Goal: Transaction & Acquisition: Purchase product/service

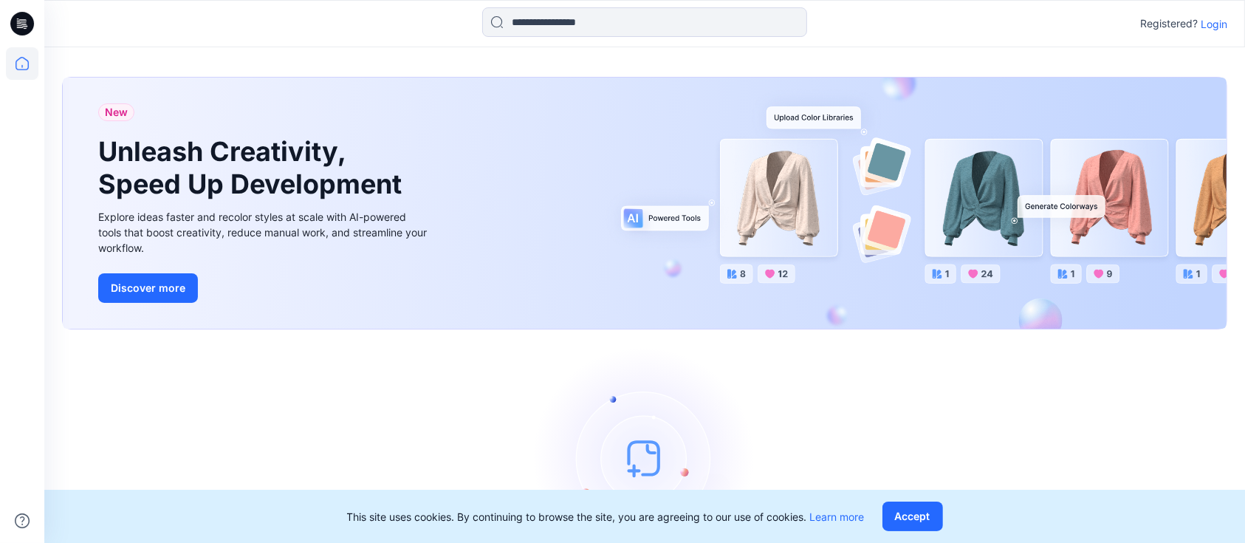
click at [1225, 26] on p "Login" at bounding box center [1214, 24] width 27 height 16
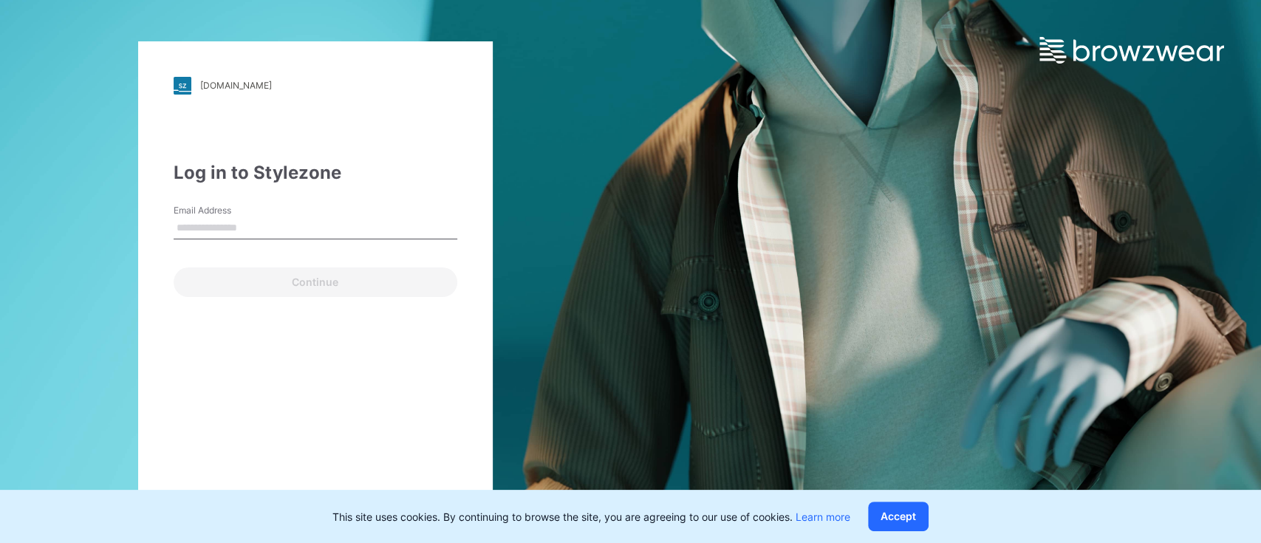
type input "**********"
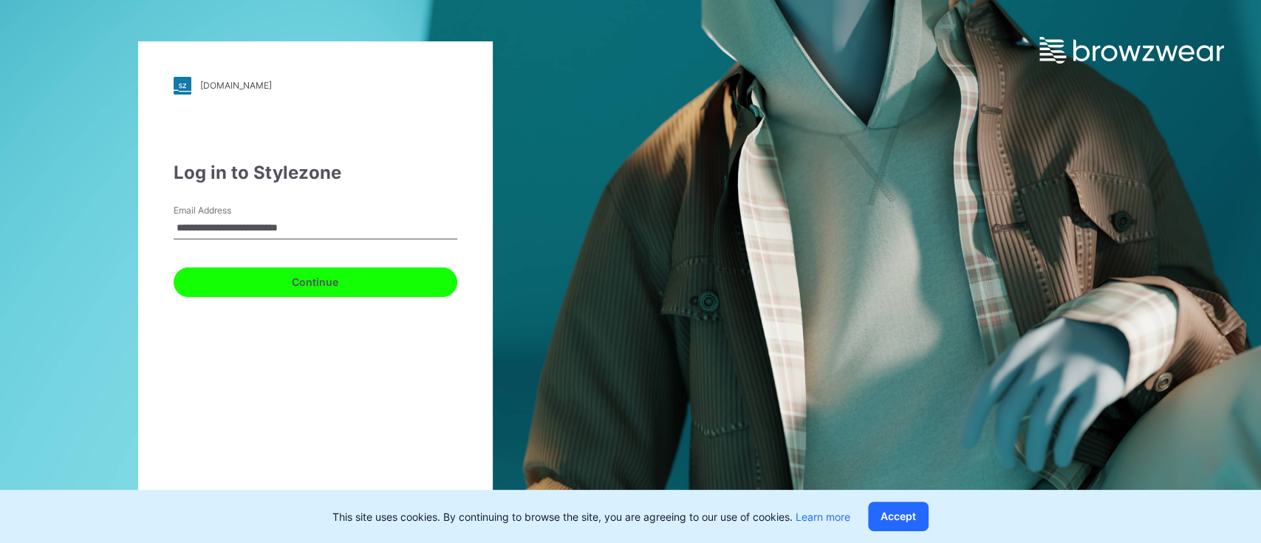
click at [275, 273] on button "Continue" at bounding box center [316, 282] width 284 height 30
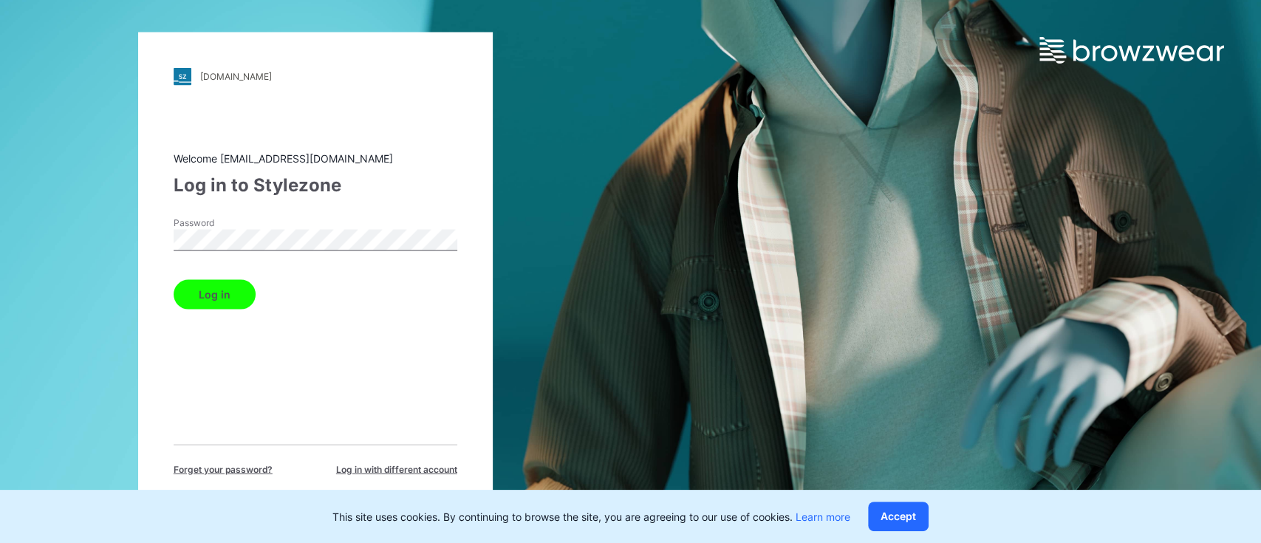
click at [222, 301] on button "Log in" at bounding box center [215, 294] width 82 height 30
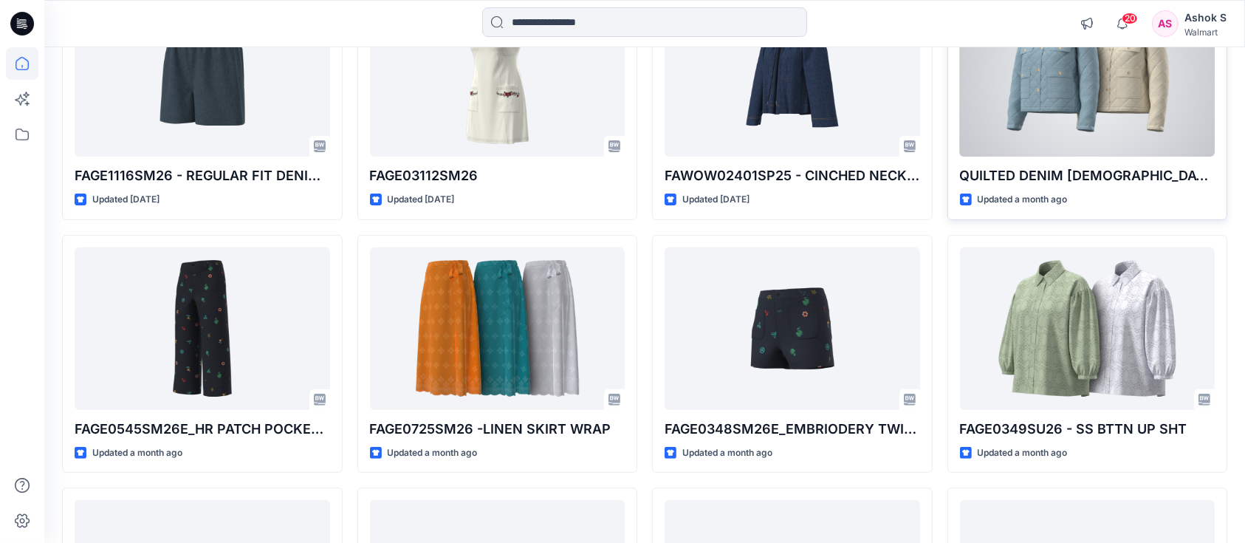
scroll to position [282, 0]
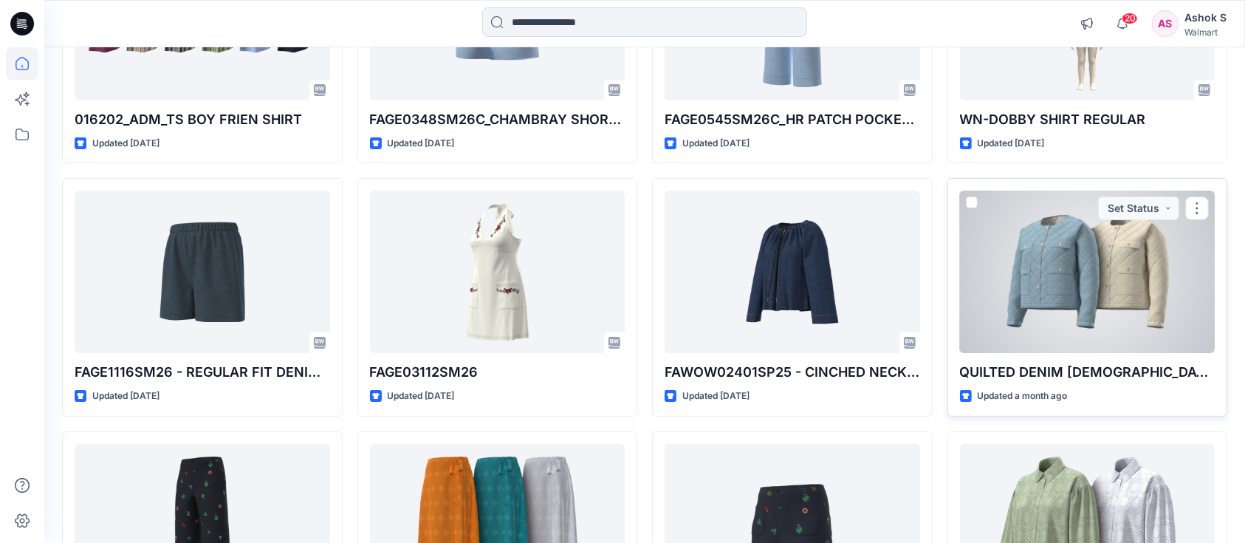
click at [1096, 244] on div at bounding box center [1088, 272] width 256 height 162
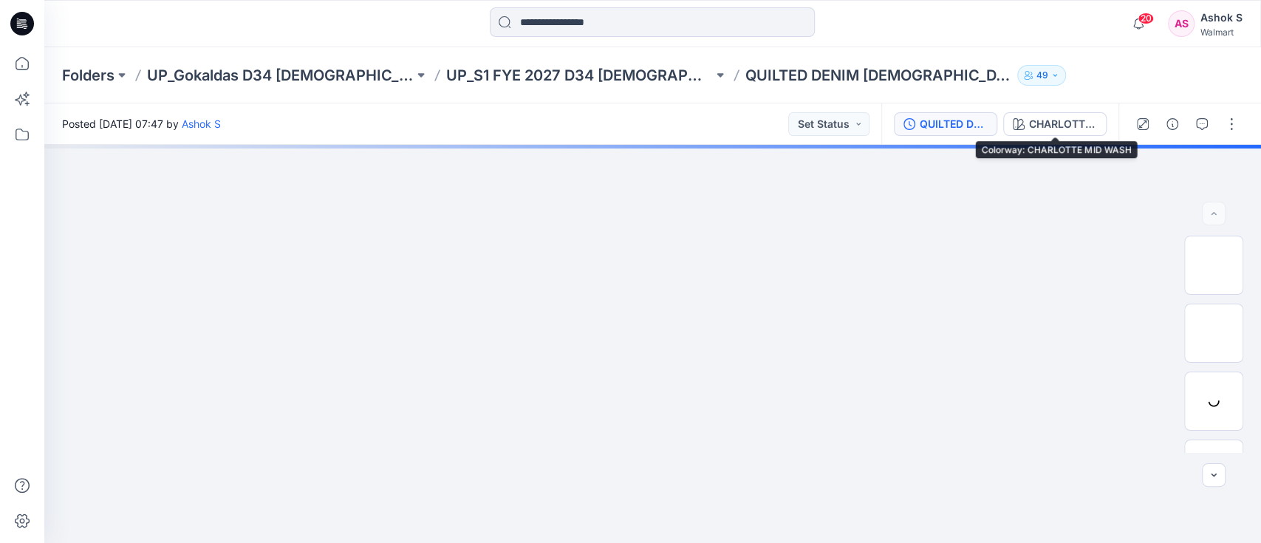
click at [988, 122] on button "QUILTED DENIM LADY LIKE JACKET-" at bounding box center [945, 124] width 103 height 24
